Goal: Task Accomplishment & Management: Manage account settings

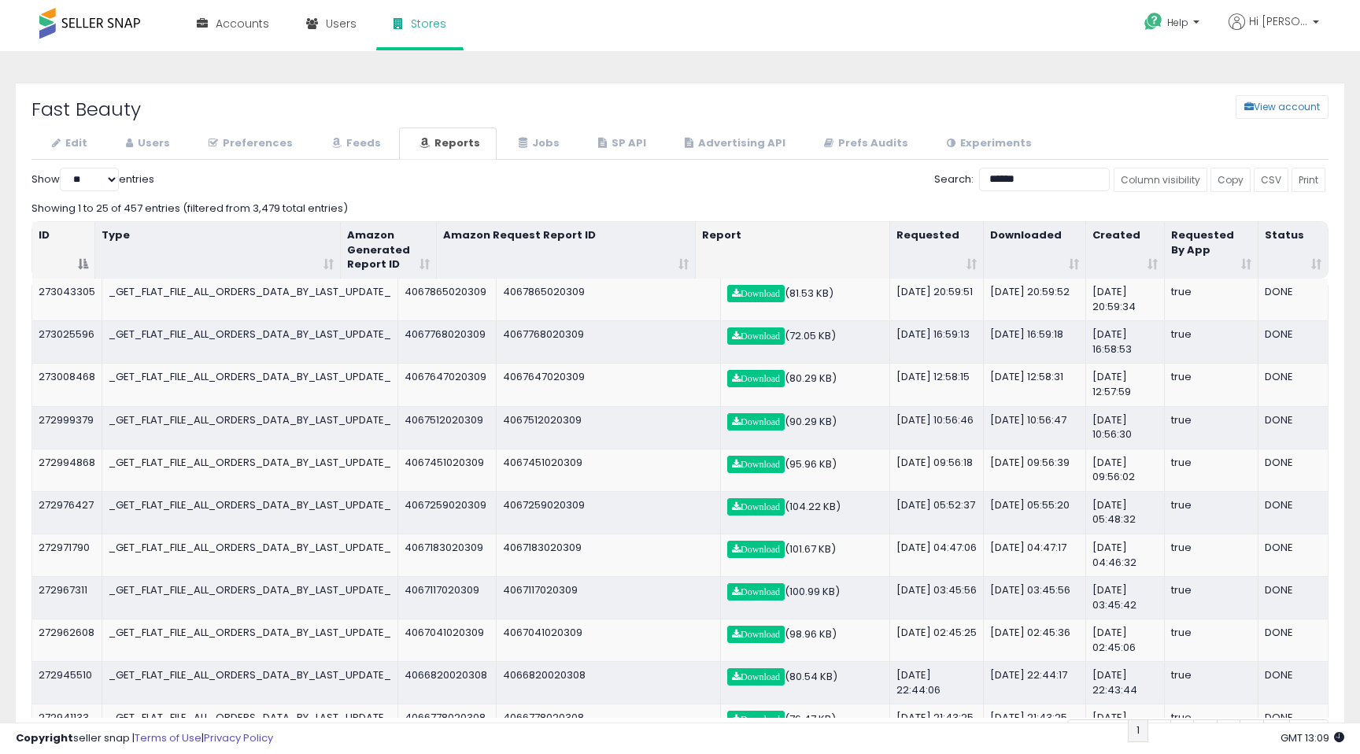
select select "**"
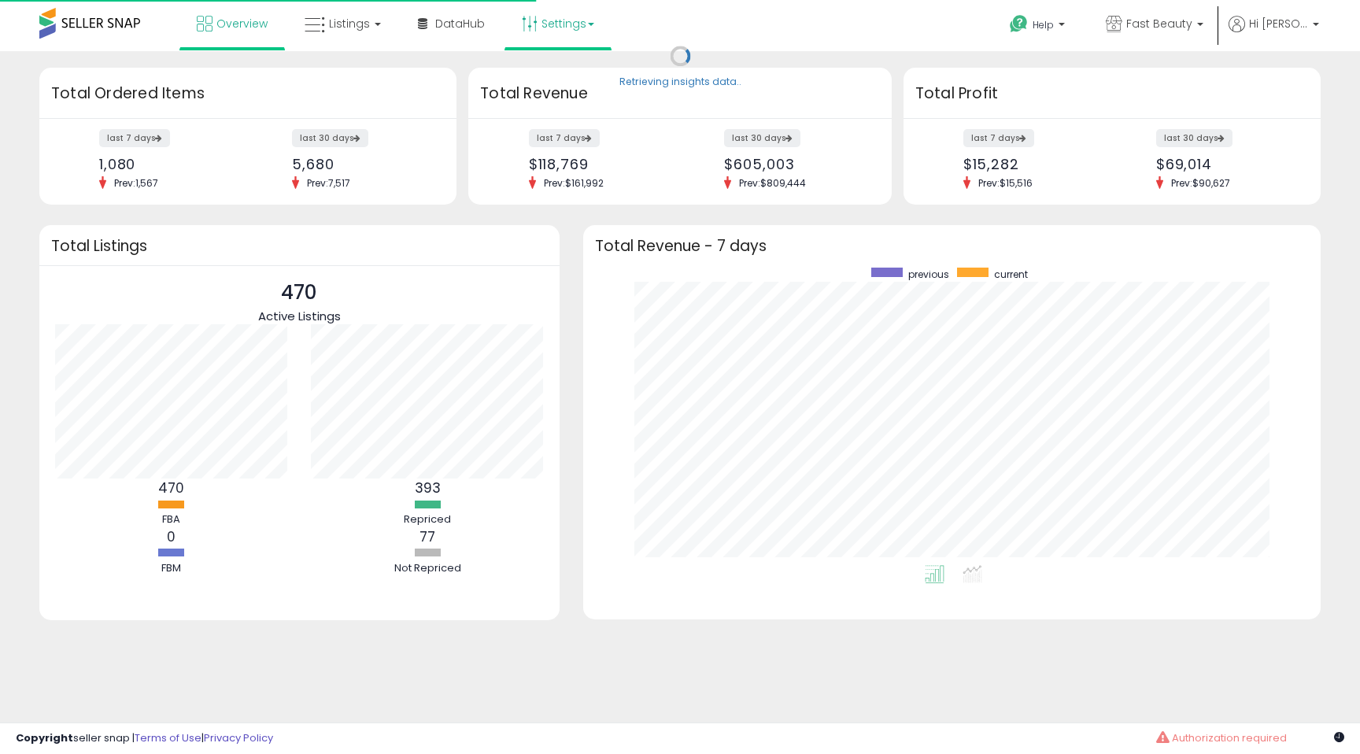
scroll to position [298, 706]
click at [542, 17] on link "Settings" at bounding box center [558, 23] width 96 height 47
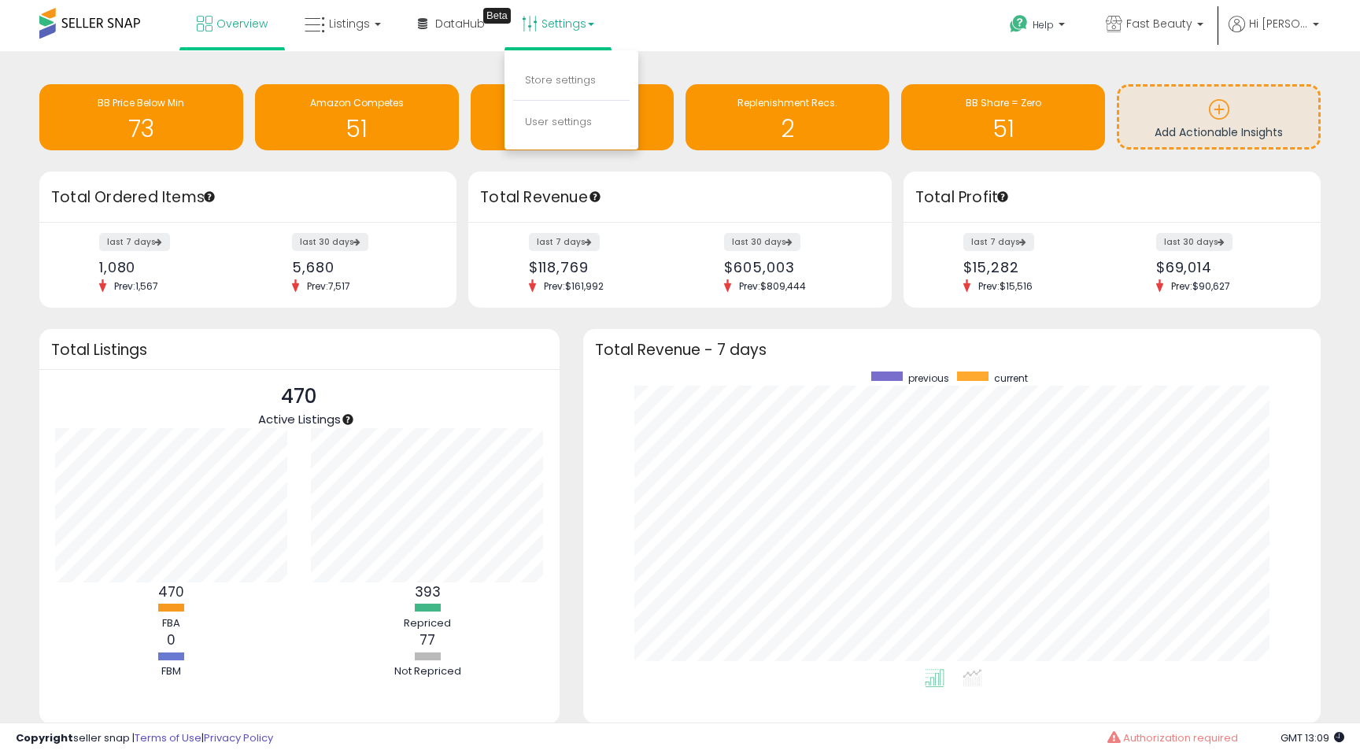
click at [544, 90] on li "Store settings" at bounding box center [571, 80] width 117 height 39
click at [539, 35] on link "Settings" at bounding box center [558, 23] width 96 height 47
click at [547, 94] on li "Store settings" at bounding box center [571, 80] width 117 height 39
click at [536, 13] on link "Settings" at bounding box center [558, 23] width 96 height 47
click at [546, 77] on link "Store settings" at bounding box center [560, 79] width 71 height 15
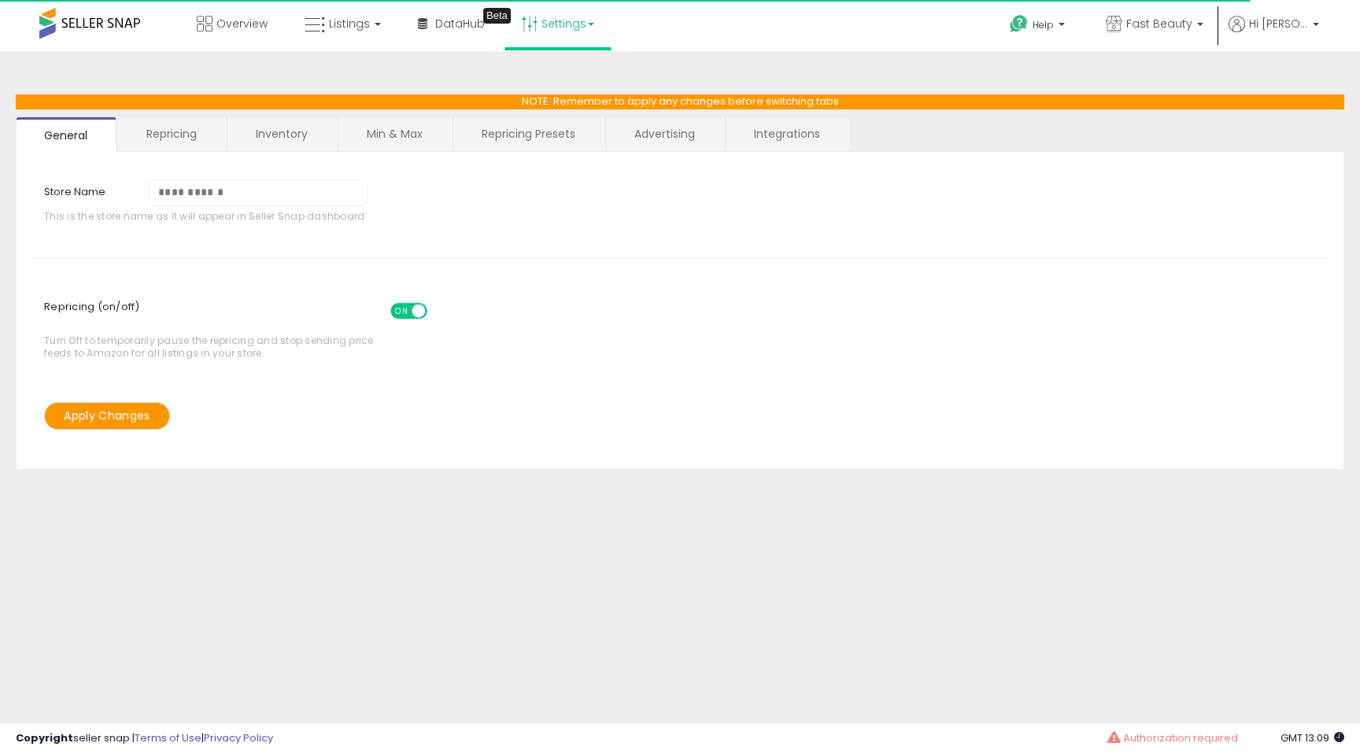
click at [765, 135] on link "Integrations" at bounding box center [787, 133] width 123 height 33
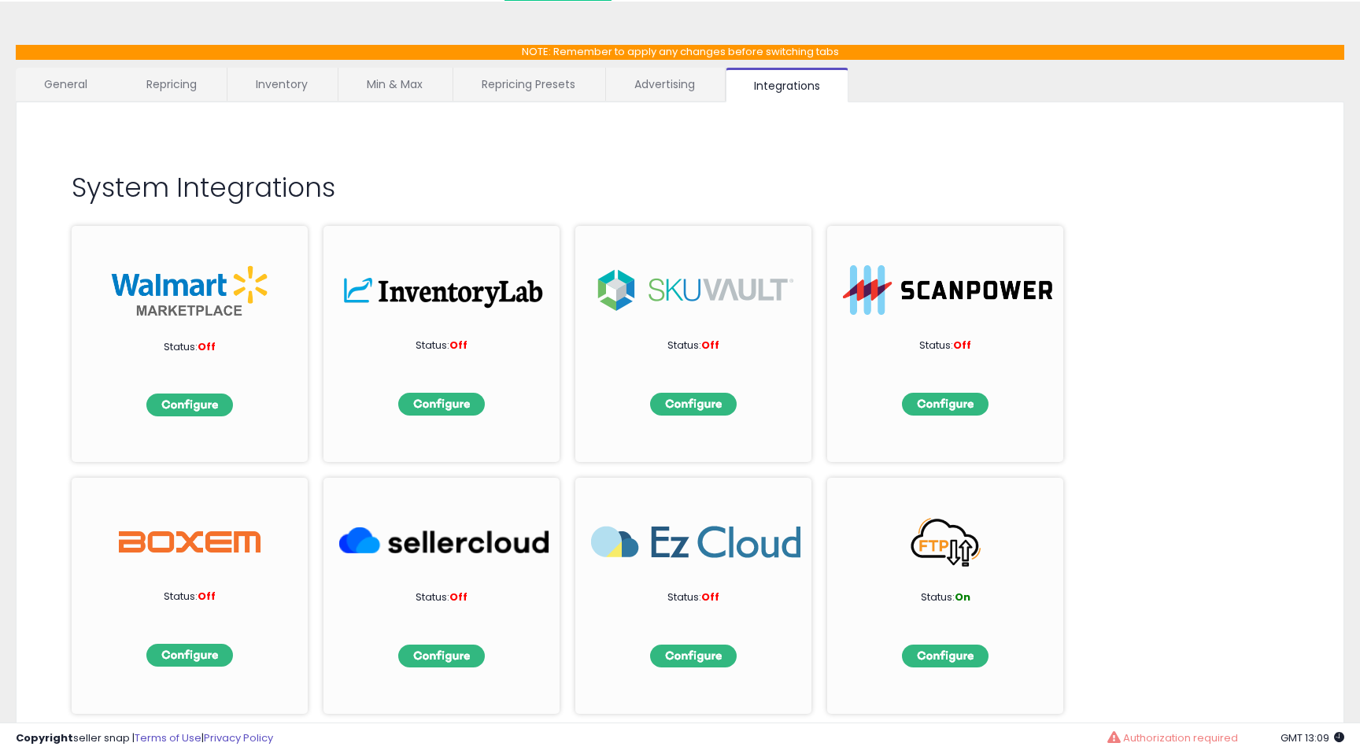
scroll to position [105, 0]
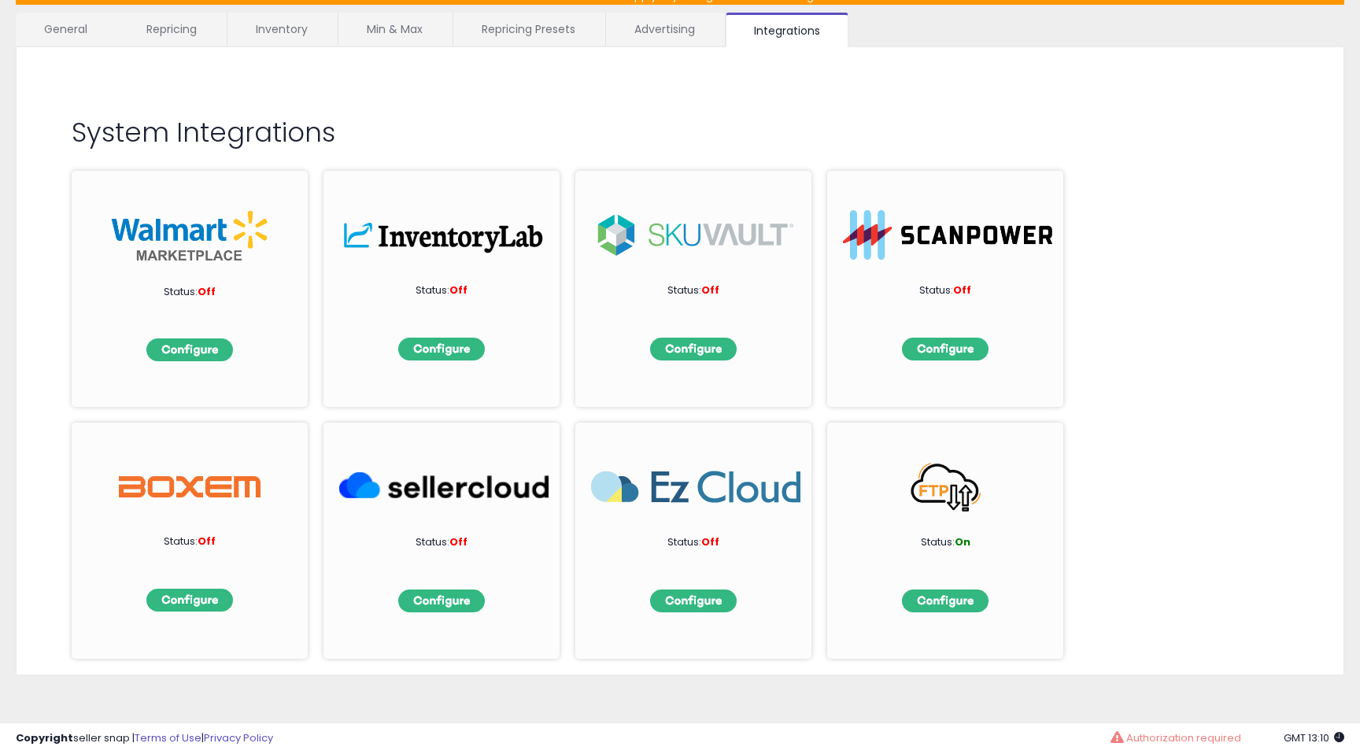
click at [385, 35] on link "Min & Max" at bounding box center [394, 29] width 113 height 33
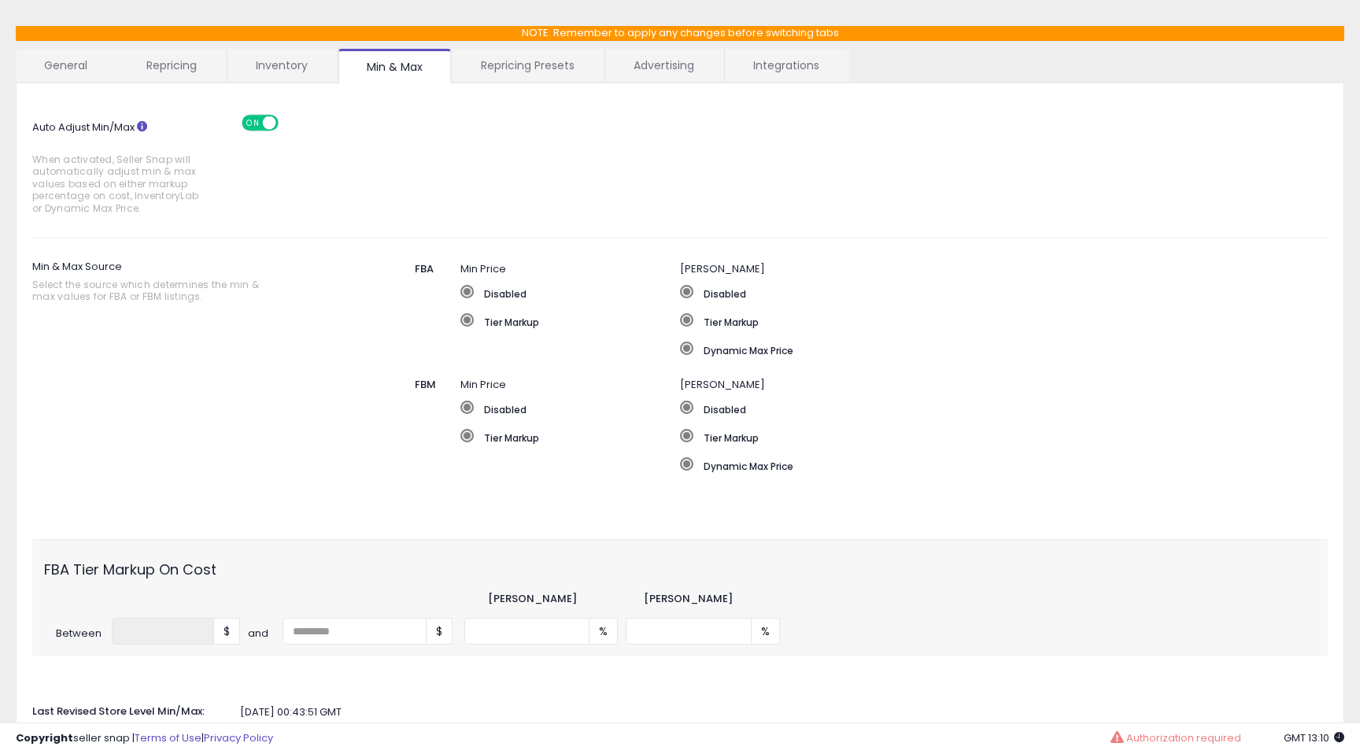
scroll to position [65, 0]
